Goal: Information Seeking & Learning: Learn about a topic

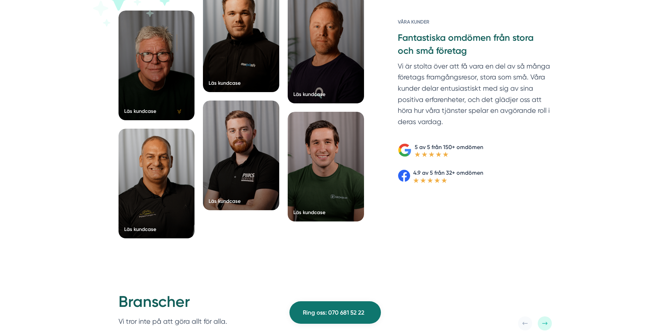
scroll to position [1021, 0]
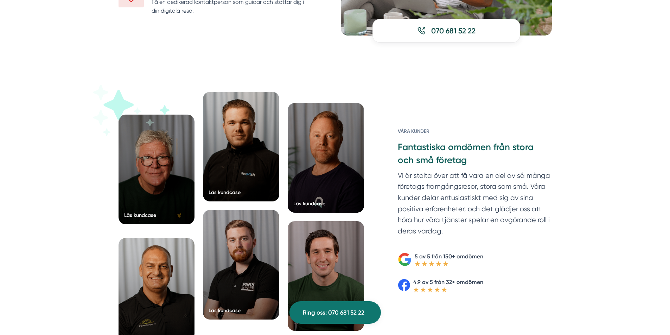
click at [172, 185] on div at bounding box center [157, 170] width 76 height 110
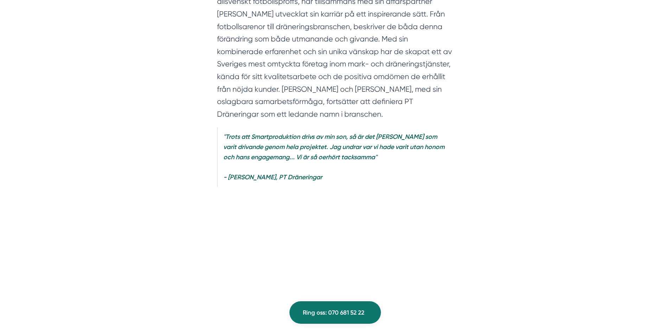
scroll to position [528, 0]
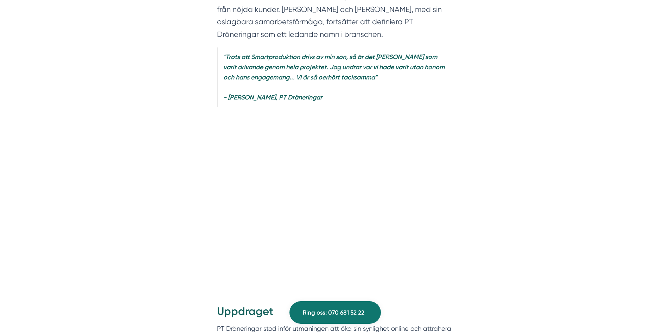
scroll to position [422, 0]
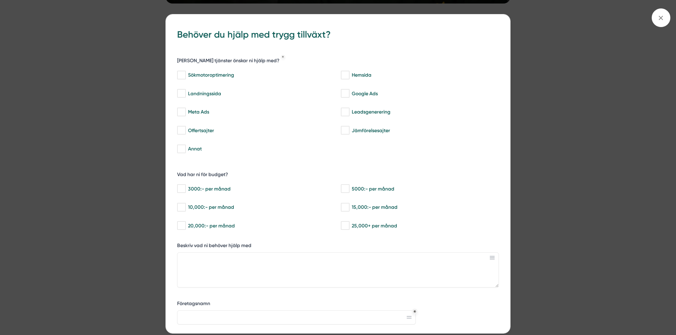
click at [660, 23] on span at bounding box center [660, 17] width 19 height 19
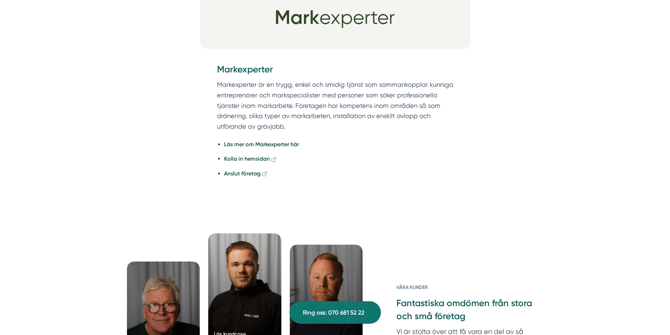
scroll to position [1373, 0]
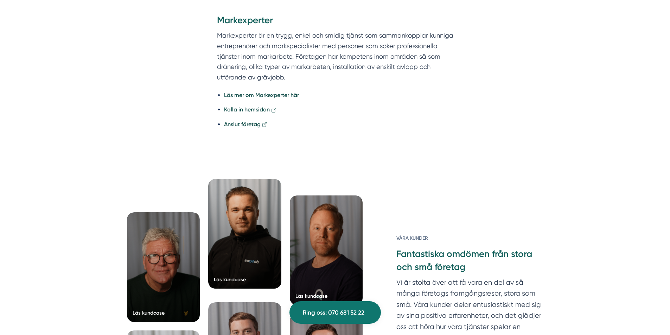
click at [245, 220] on div at bounding box center [244, 234] width 73 height 110
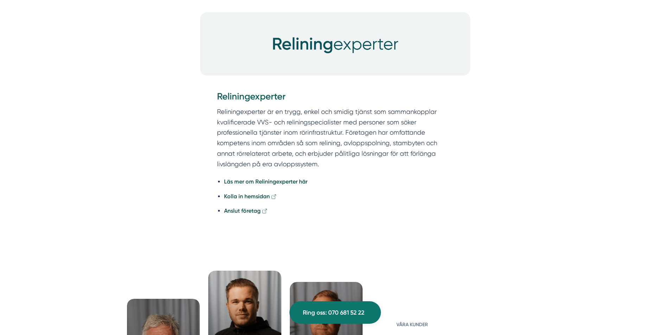
scroll to position [1408, 0]
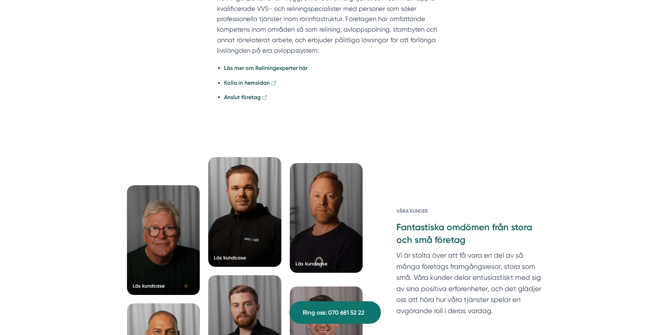
click at [328, 226] on div at bounding box center [326, 218] width 73 height 110
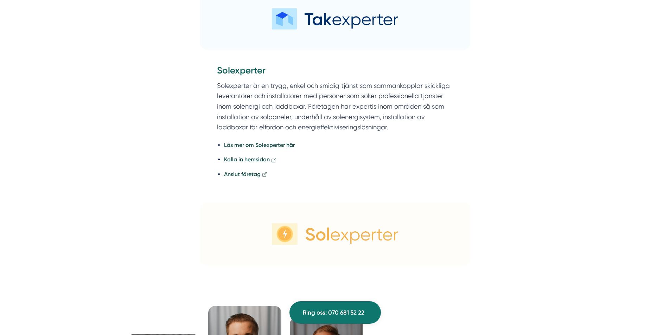
scroll to position [2253, 0]
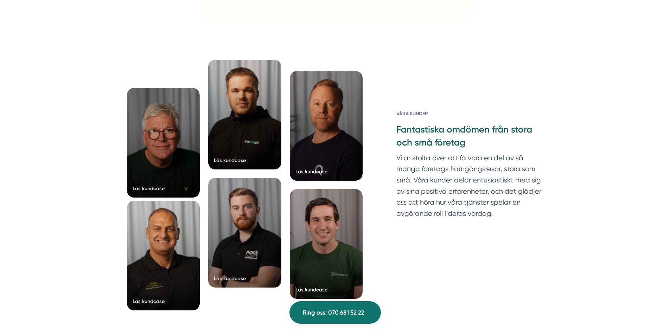
click at [164, 259] on div at bounding box center [163, 256] width 73 height 110
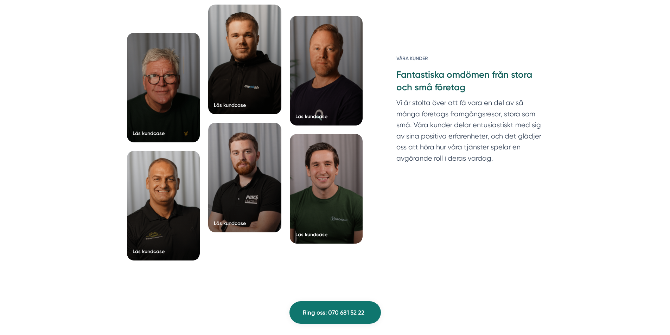
scroll to position [2358, 0]
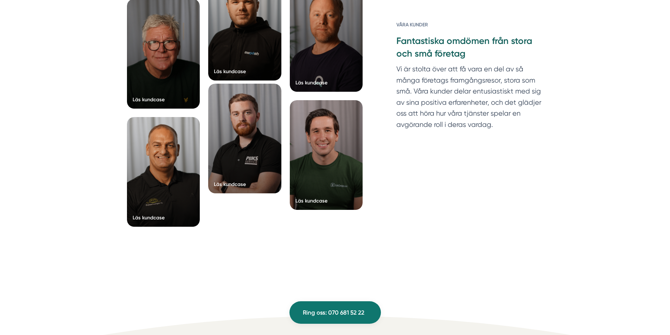
click at [234, 150] on div at bounding box center [244, 139] width 73 height 110
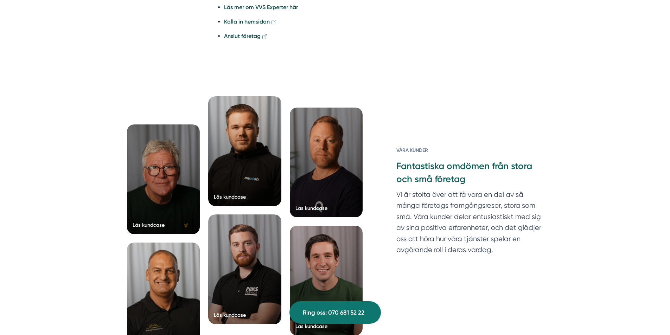
scroll to position [1936, 0]
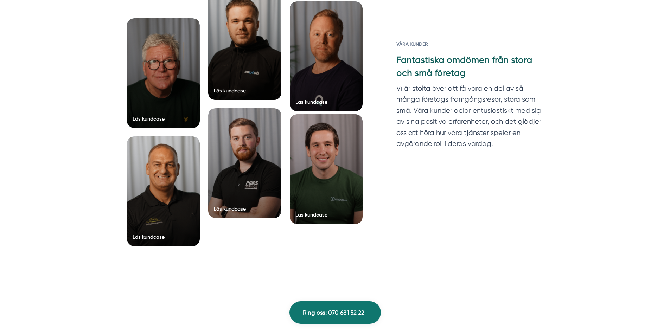
click at [345, 173] on div at bounding box center [326, 169] width 73 height 110
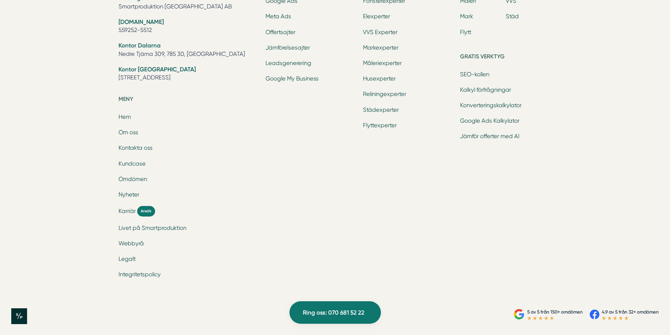
scroll to position [2509, 0]
click at [129, 211] on span "Karriär" at bounding box center [127, 211] width 17 height 8
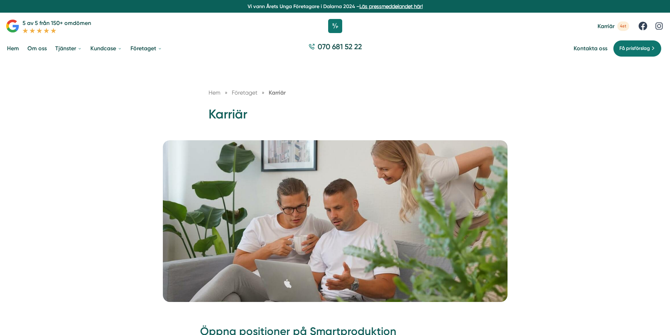
scroll to position [282, 0]
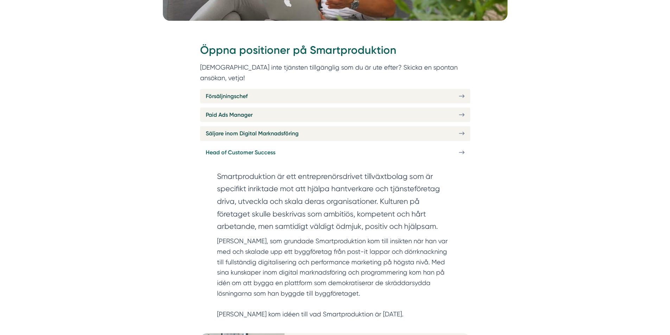
click at [270, 148] on span "Head of Customer Success" at bounding box center [241, 152] width 70 height 9
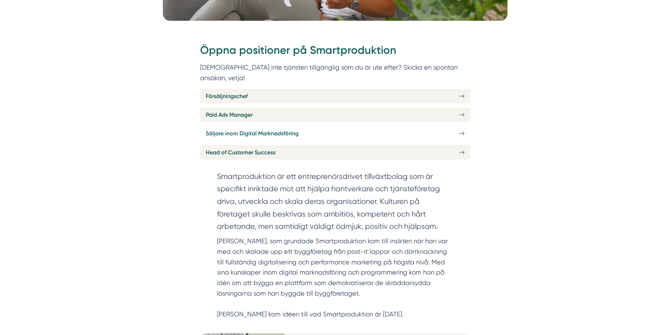
click at [303, 127] on link "Säljare inom Digital Marknadsföring" at bounding box center [335, 133] width 270 height 14
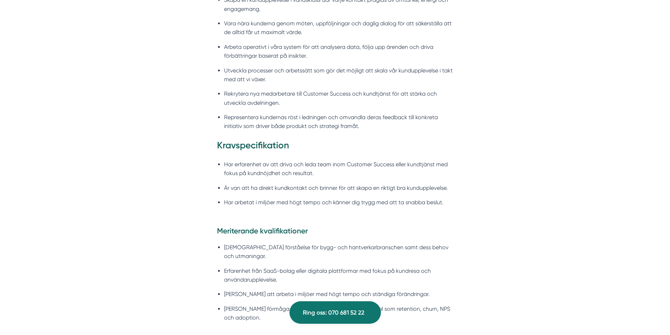
scroll to position [739, 0]
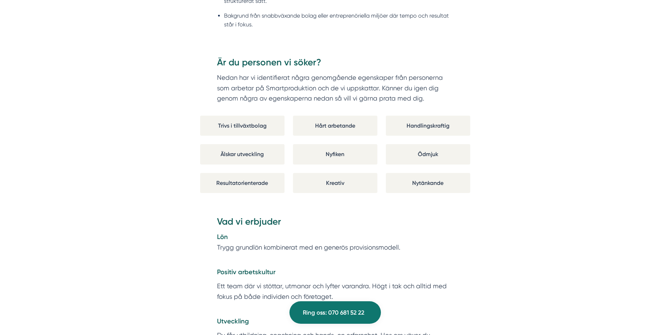
scroll to position [1197, 0]
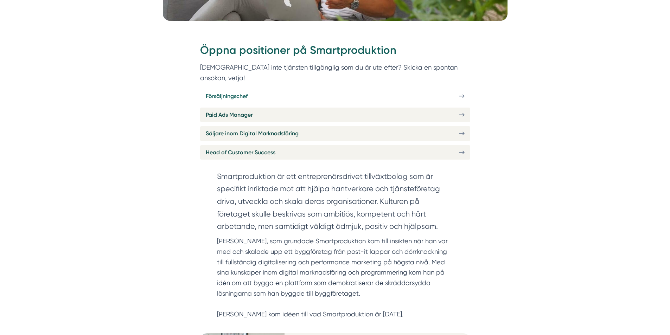
click at [233, 92] on span "Försäljningschef" at bounding box center [227, 96] width 42 height 9
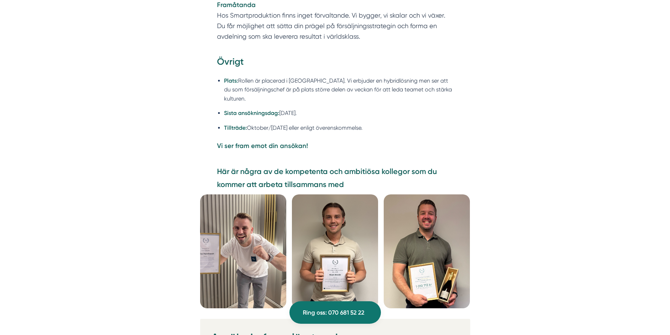
scroll to position [1865, 0]
